Goal: Find specific page/section: Find specific page/section

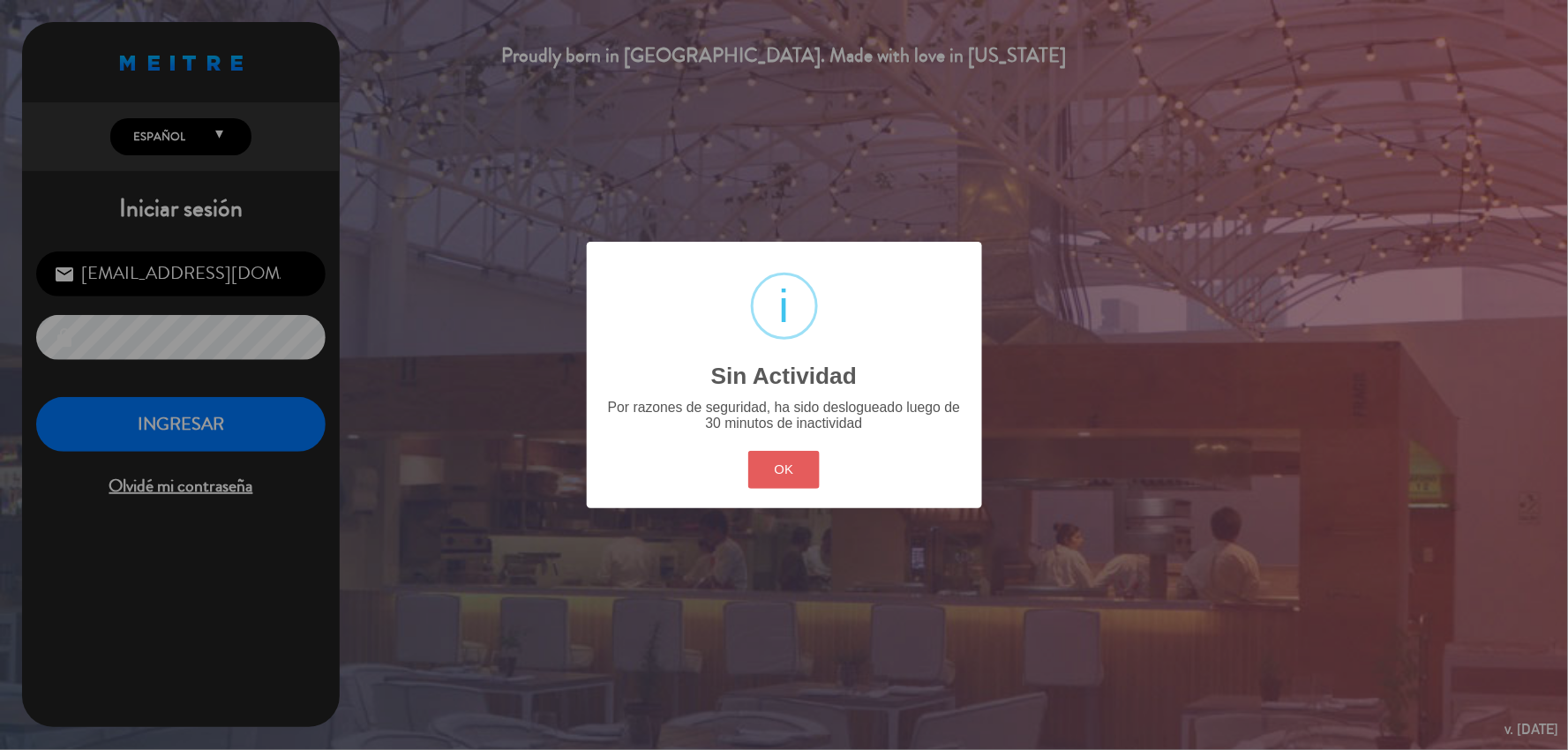
click at [806, 466] on button "OK" at bounding box center [783, 469] width 71 height 38
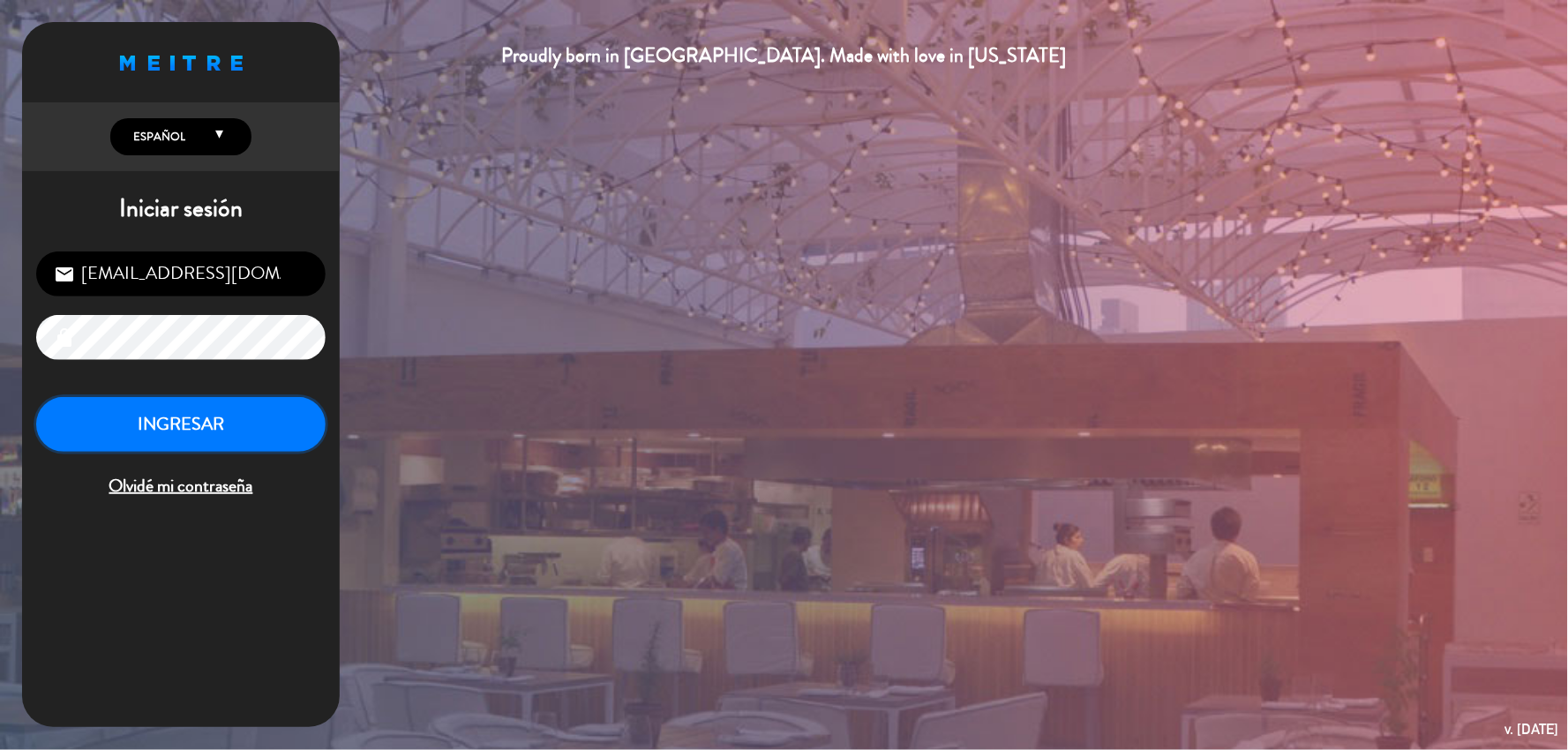
click at [223, 415] on button "INGRESAR" at bounding box center [180, 425] width 289 height 55
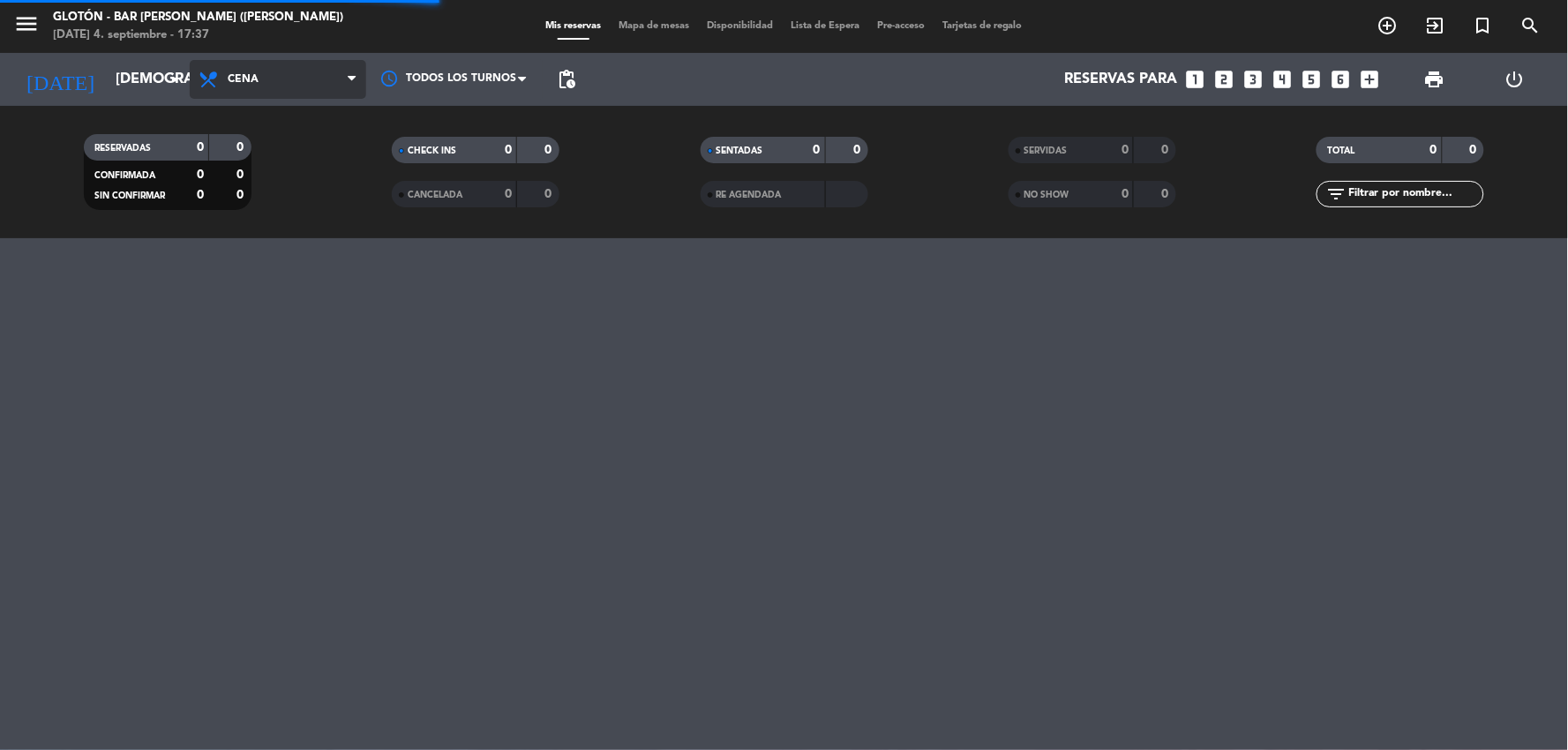
click at [301, 85] on span "Cena" at bounding box center [277, 79] width 176 height 39
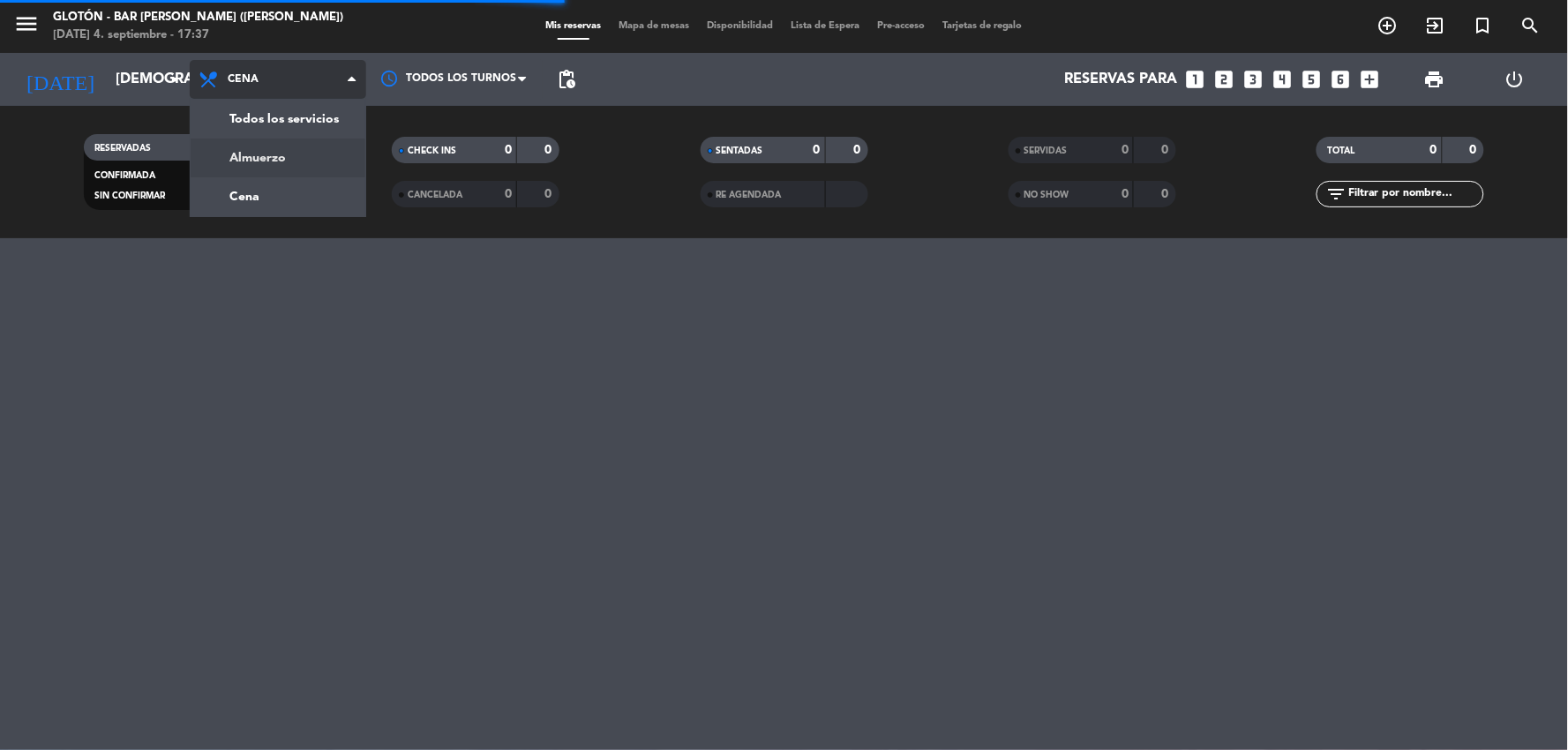
click at [281, 159] on div "menu Glotón - Bar [PERSON_NAME] ([PERSON_NAME]) [DATE] 4. septiembre - 17:37 Mi…" at bounding box center [784, 119] width 1568 height 238
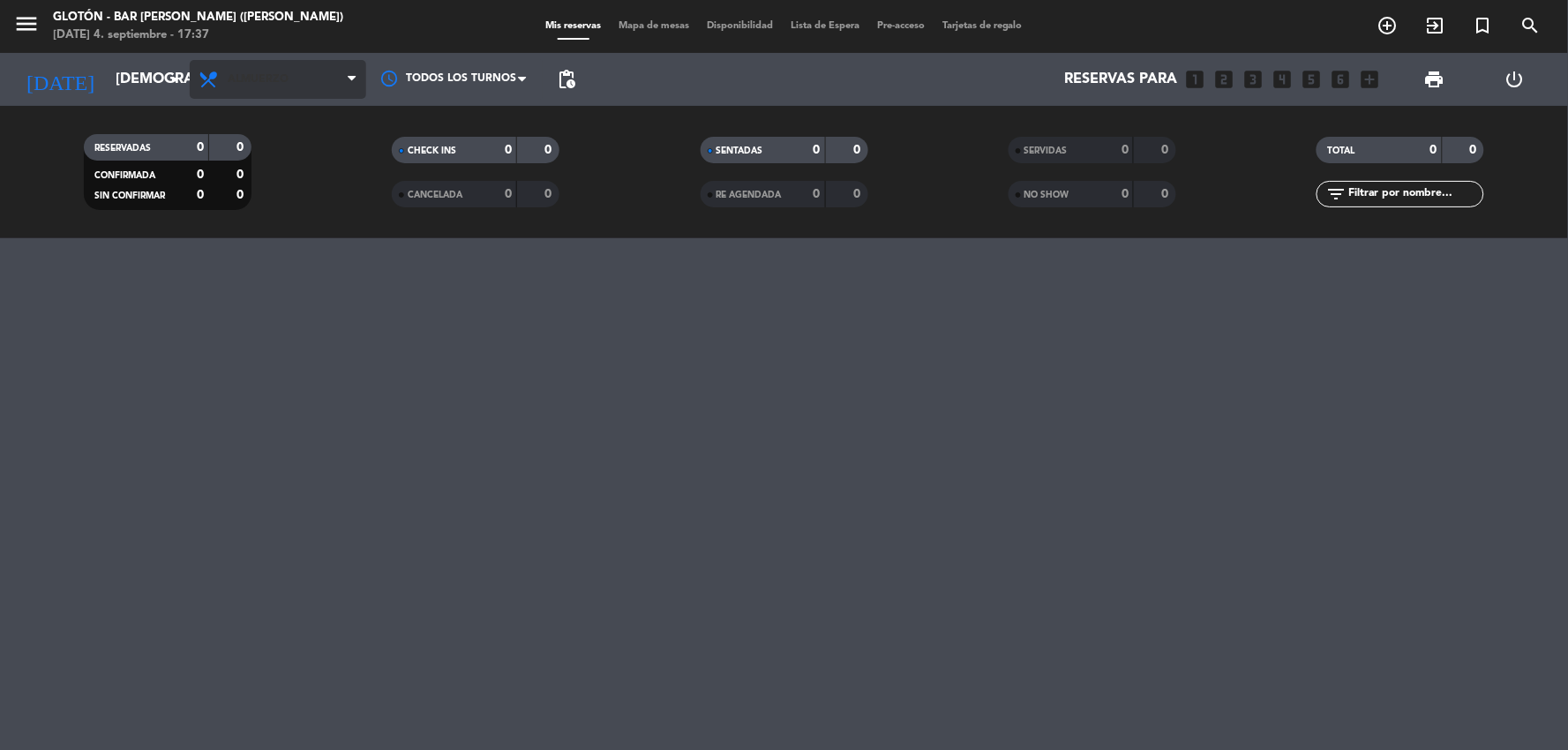
click at [313, 86] on span "Almuerzo" at bounding box center [277, 79] width 176 height 39
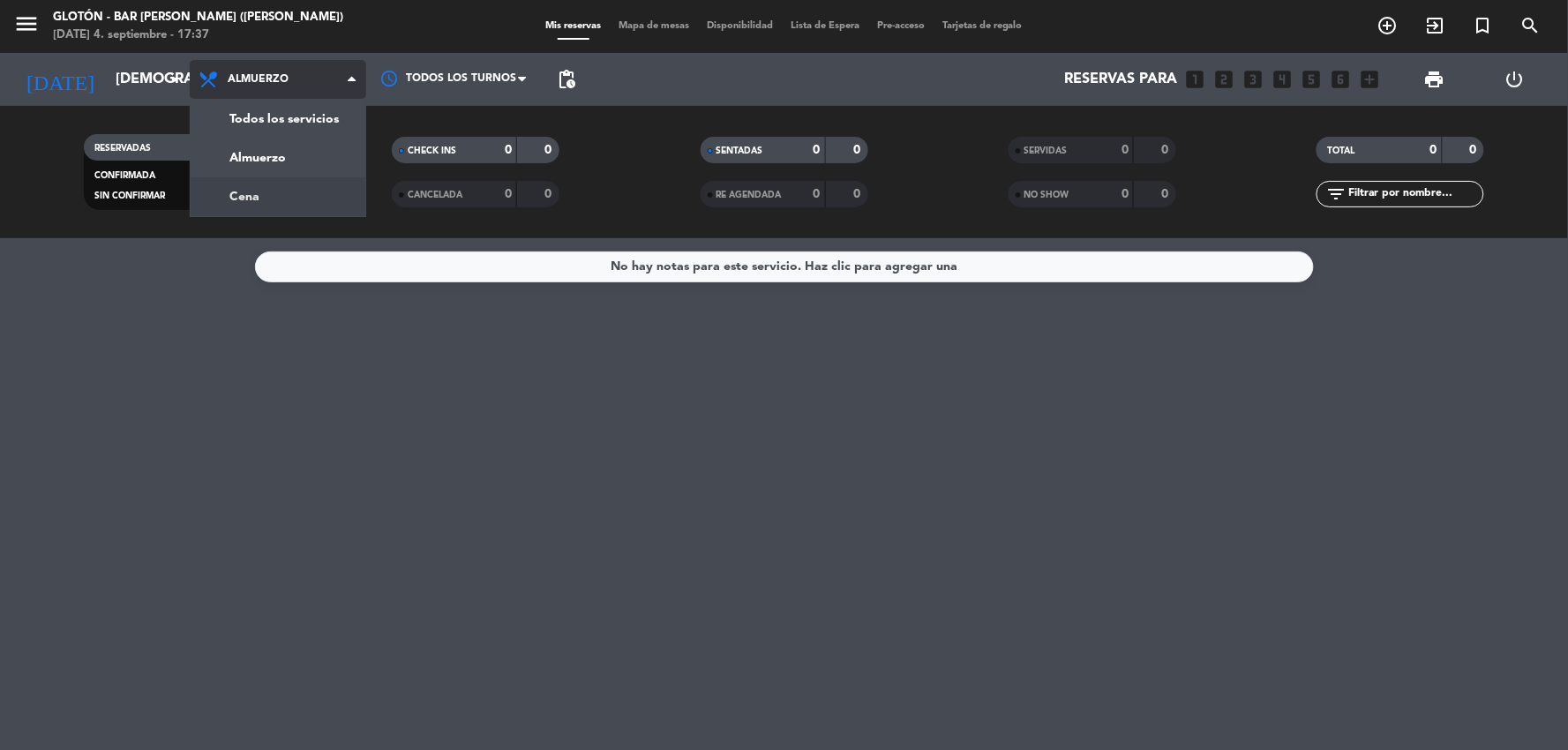
click at [315, 182] on div "menu Glotón - Bar [PERSON_NAME] ([PERSON_NAME]) [DATE] 4. septiembre - 17:37 Mi…" at bounding box center [784, 119] width 1568 height 238
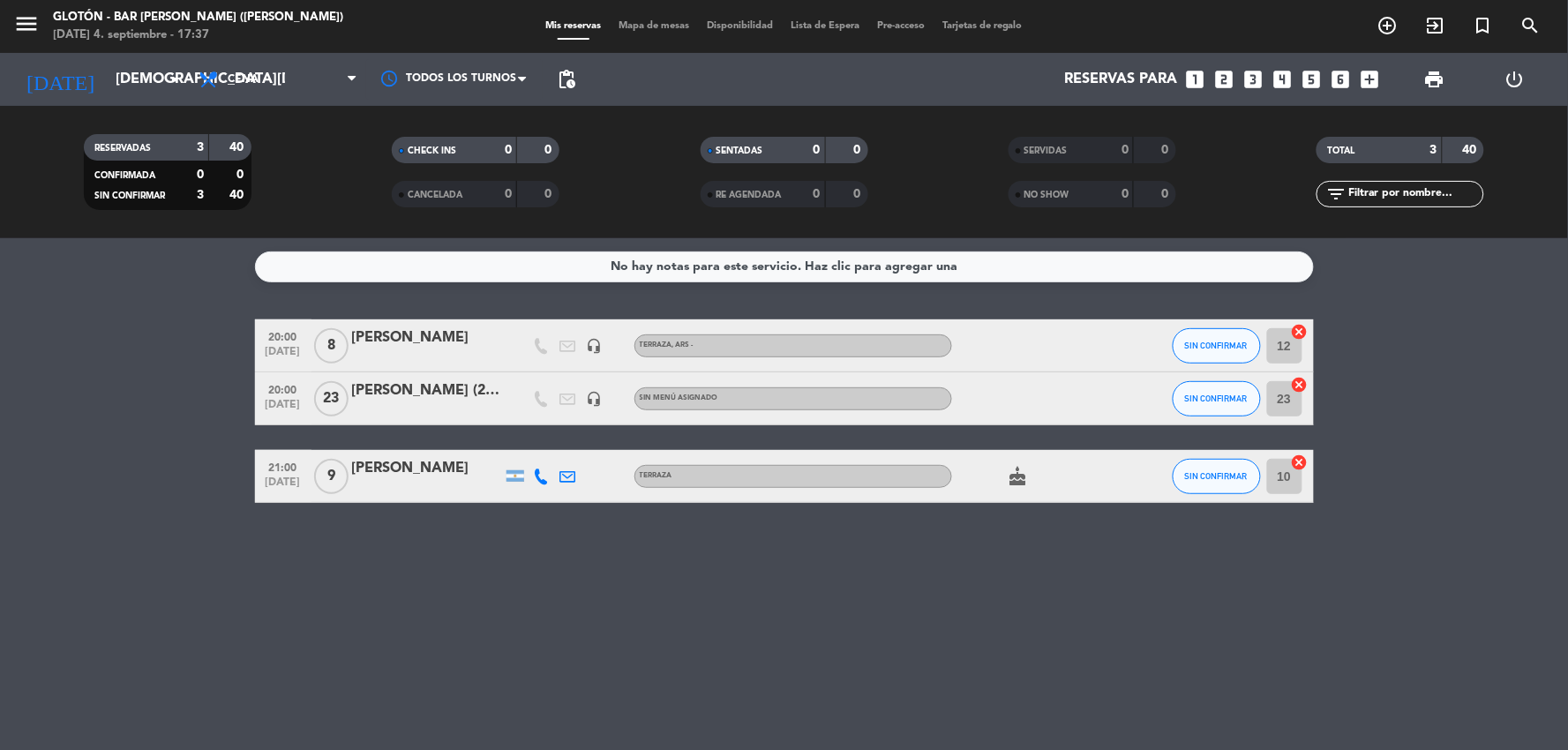
drag, startPoint x: 175, startPoint y: 20, endPoint x: 47, endPoint y: 24, distance: 128.1
click at [173, 20] on div "Glotón - Bar [PERSON_NAME] ([PERSON_NAME])" at bounding box center [198, 18] width 290 height 18
click at [16, 19] on icon "menu" at bounding box center [26, 23] width 27 height 27
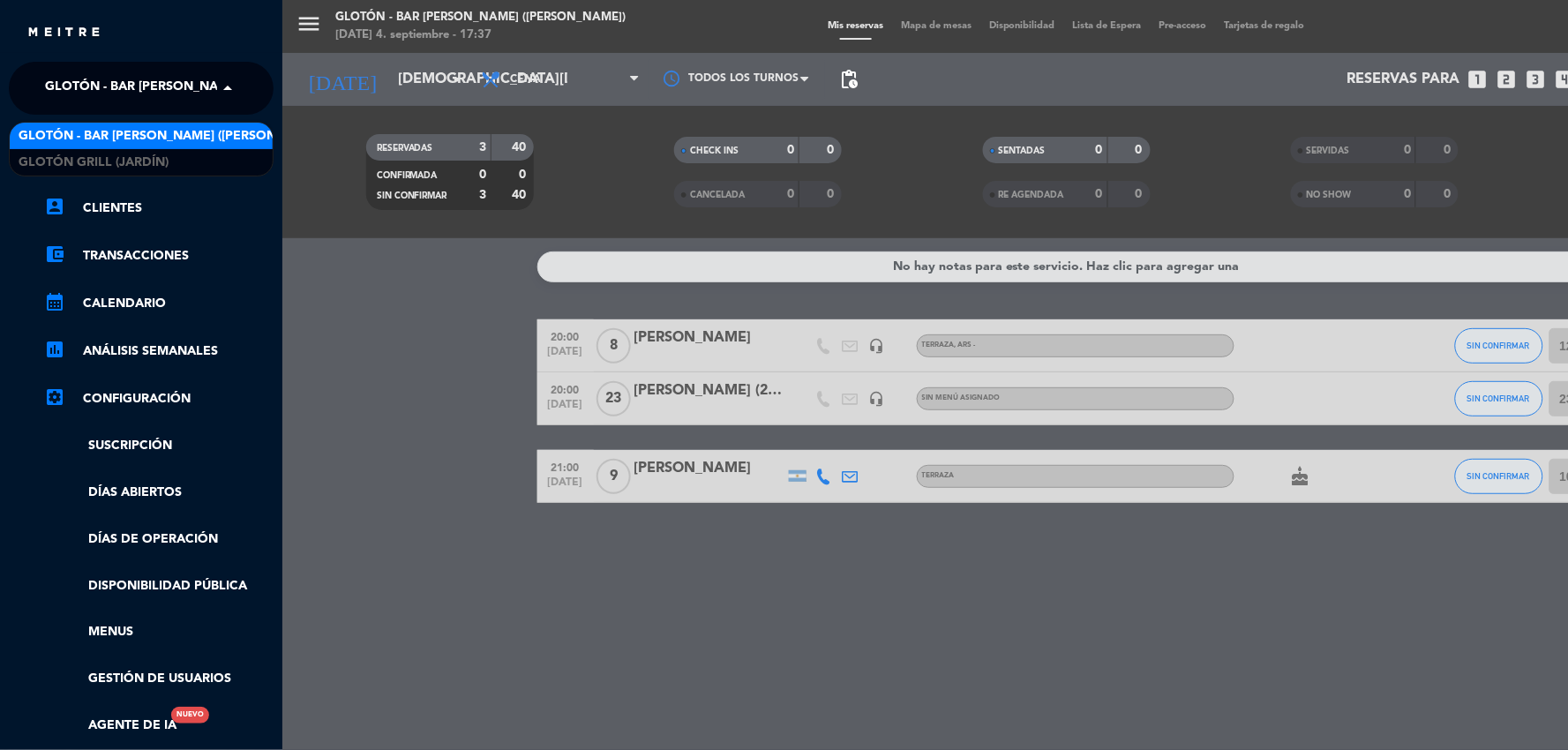
click at [102, 91] on span "Glotón - Bar [PERSON_NAME] ([PERSON_NAME])" at bounding box center [199, 88] width 308 height 37
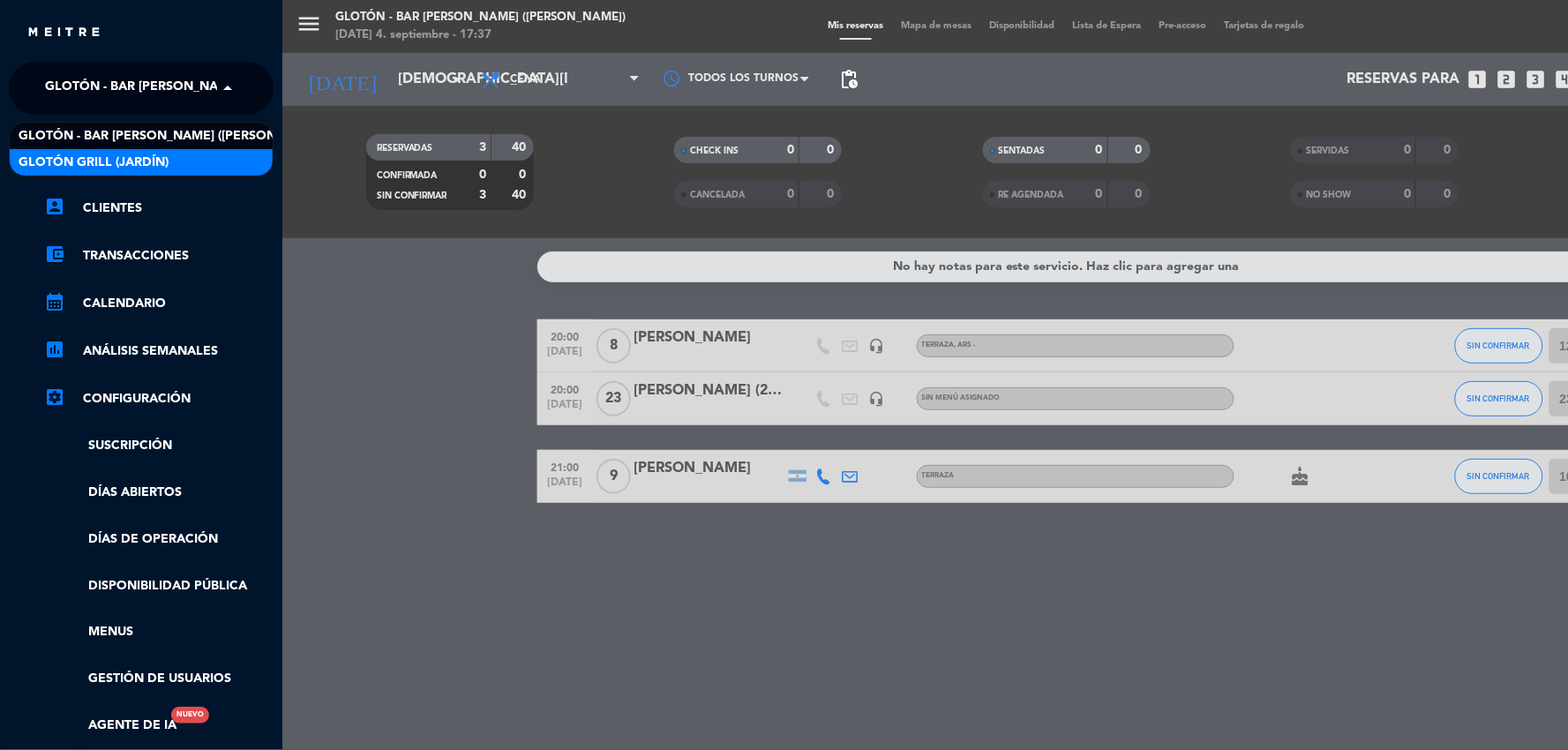
click at [147, 149] on div "Glotón Grill (Jardín)" at bounding box center [141, 162] width 263 height 27
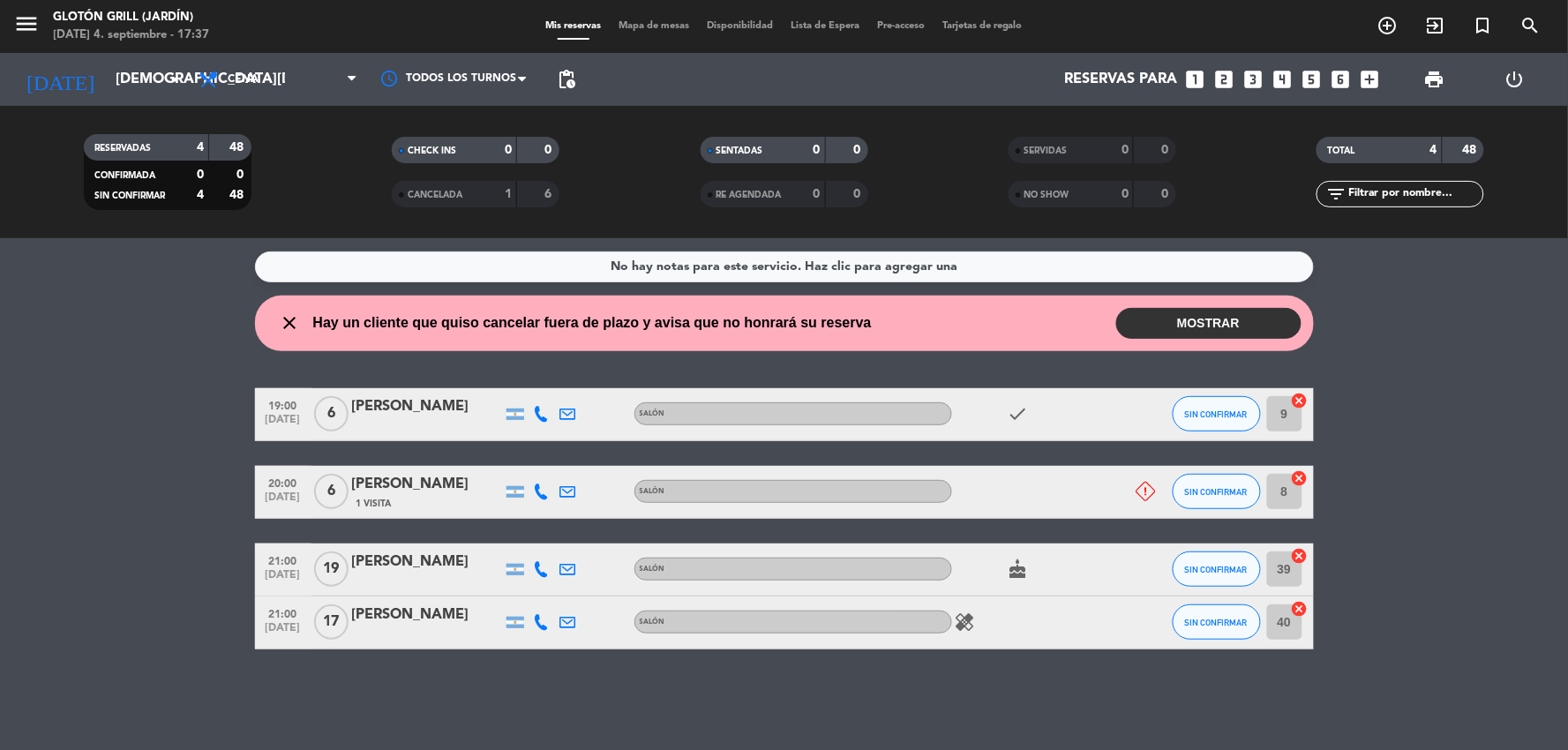
click at [1242, 324] on button "MOSTRAR" at bounding box center [1209, 322] width 186 height 30
